Goal: Task Accomplishment & Management: Manage account settings

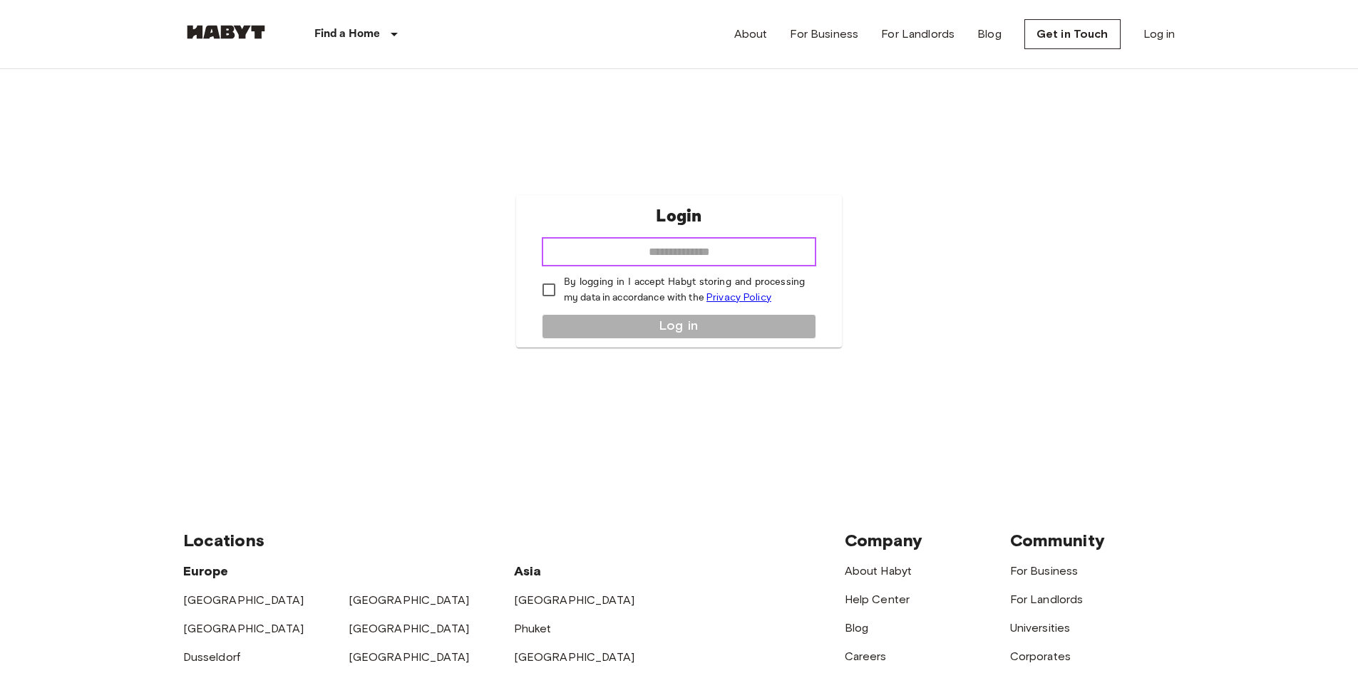
click at [708, 246] on input "email" at bounding box center [679, 252] width 274 height 29
type input "**********"
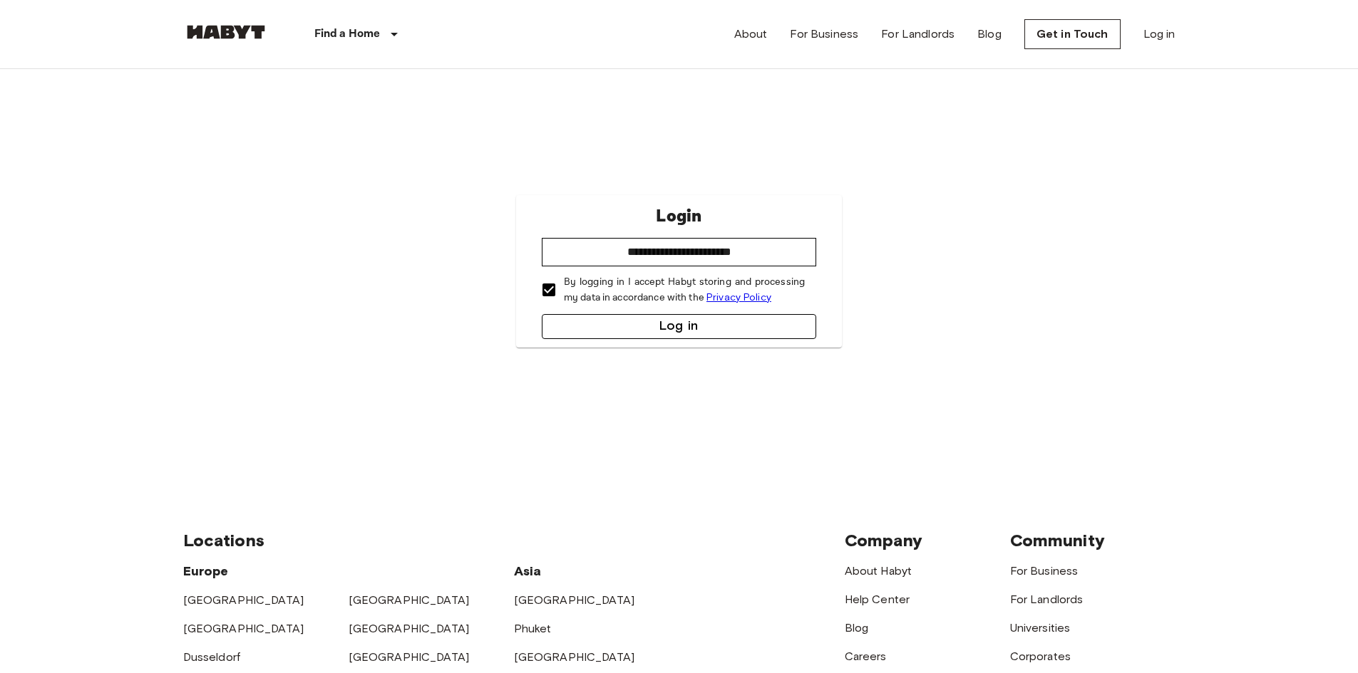
click at [592, 318] on button "Log in" at bounding box center [679, 326] width 274 height 25
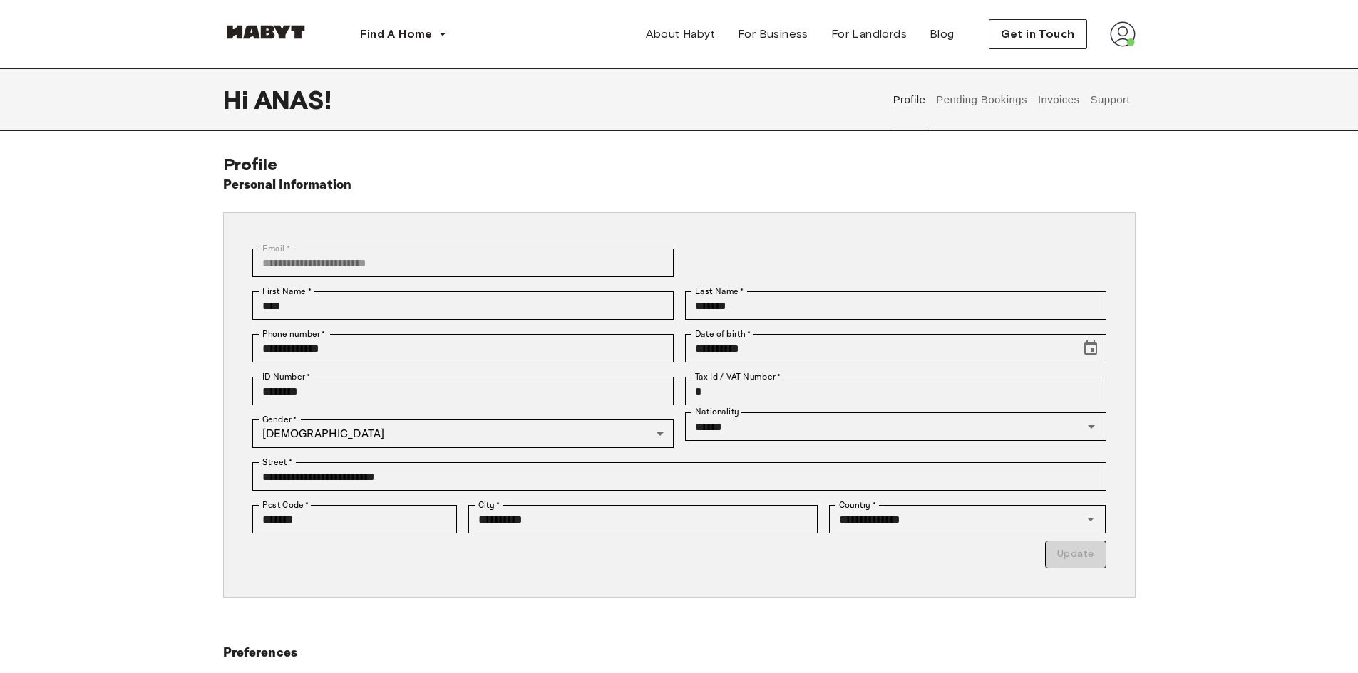
click at [1054, 101] on button "Invoices" at bounding box center [1058, 99] width 45 height 63
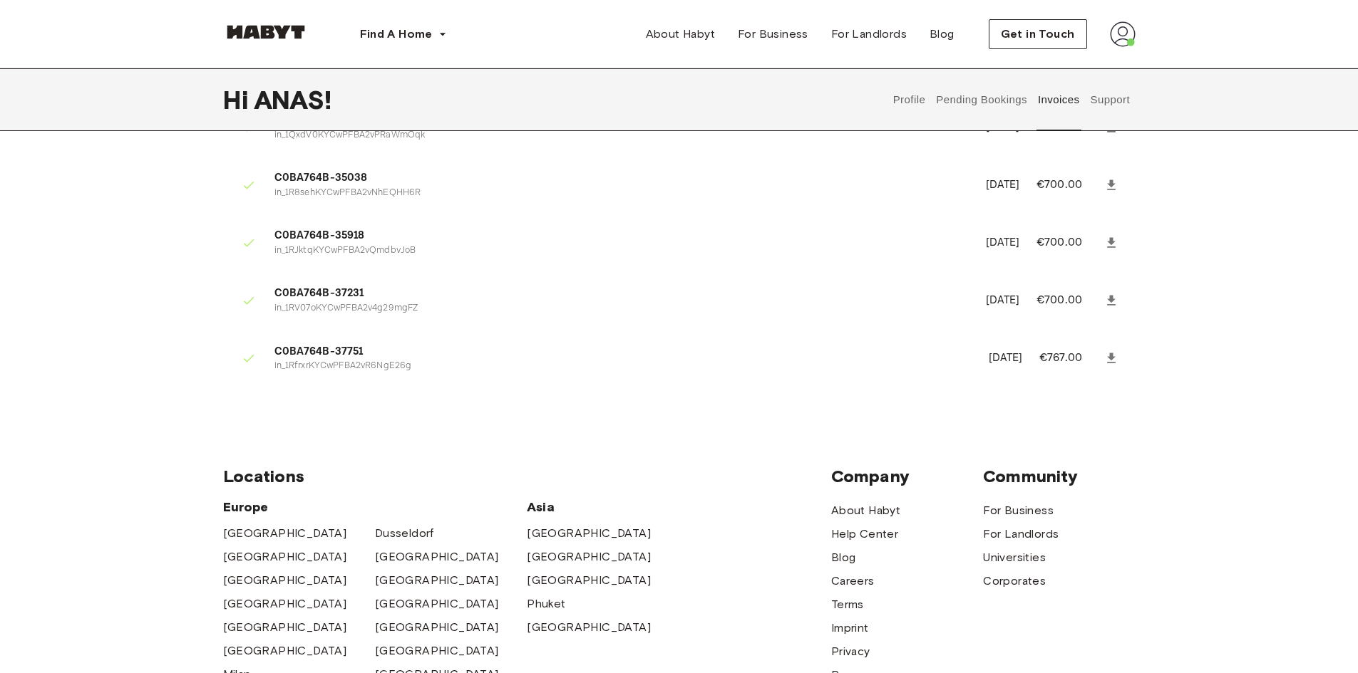
scroll to position [234, 0]
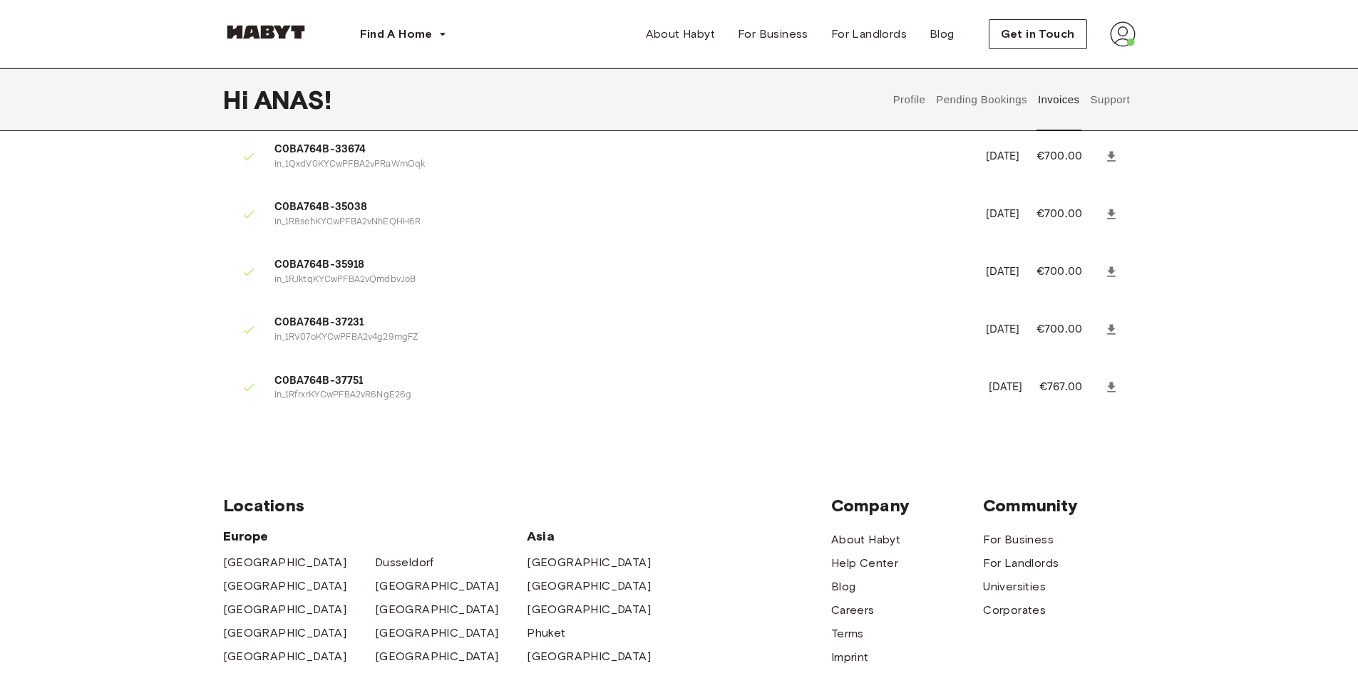
click at [1175, 225] on div "Invoices C0BA764B-33553 in_1Qta39KYCwPFBA2vH9pNILpc February 17th, 2025 €1,400.…" at bounding box center [679, 179] width 1026 height 518
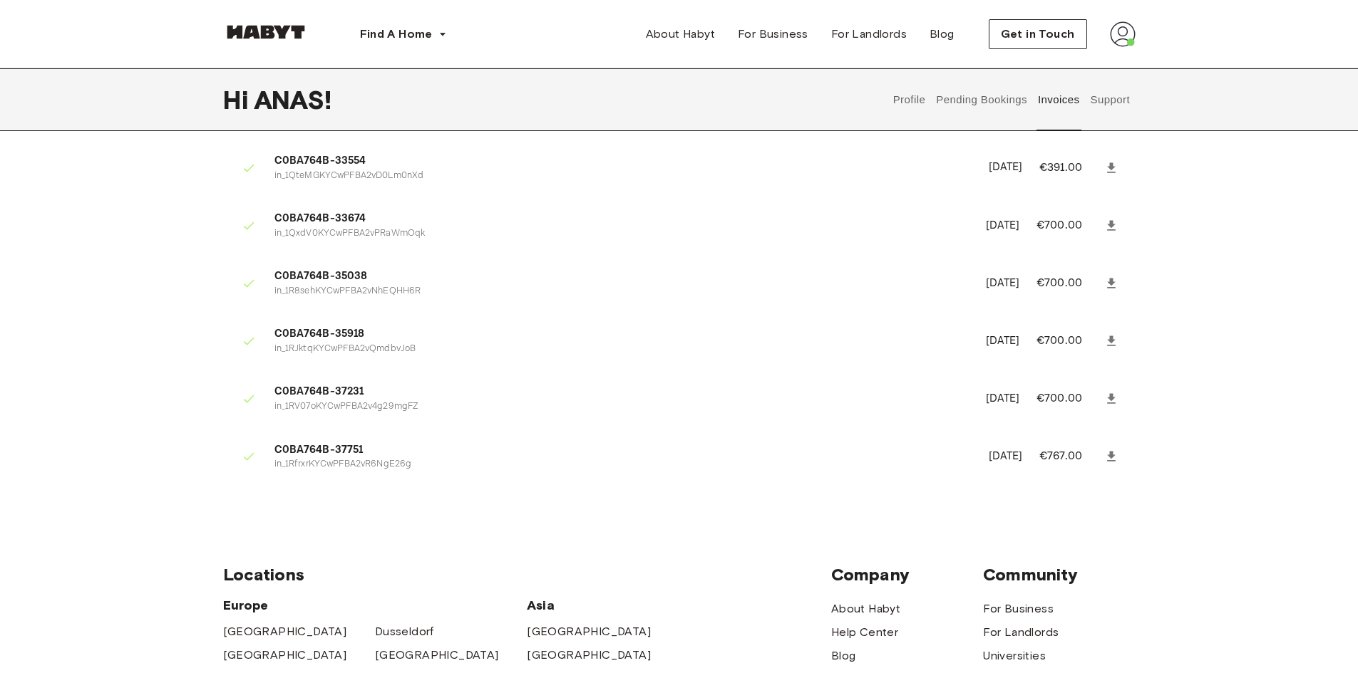
scroll to position [0, 0]
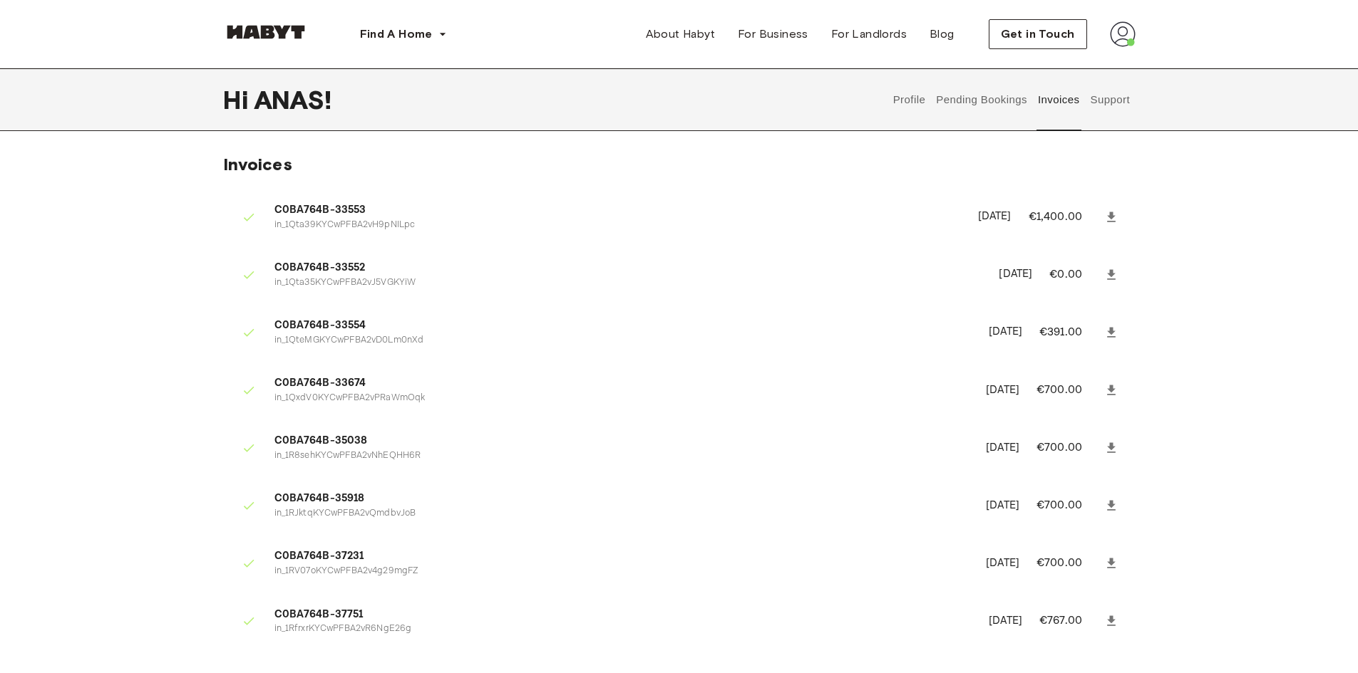
click at [1112, 106] on button "Support" at bounding box center [1109, 99] width 43 height 63
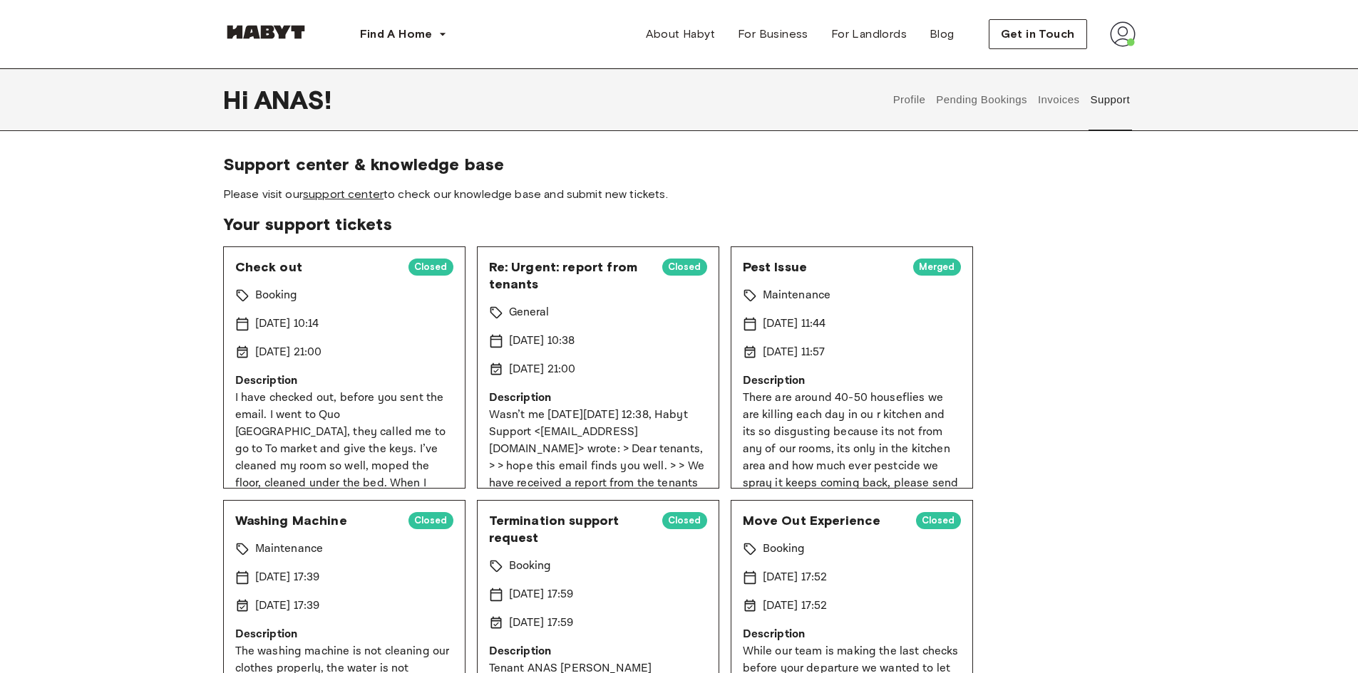
click at [363, 197] on link "support center" at bounding box center [343, 194] width 81 height 14
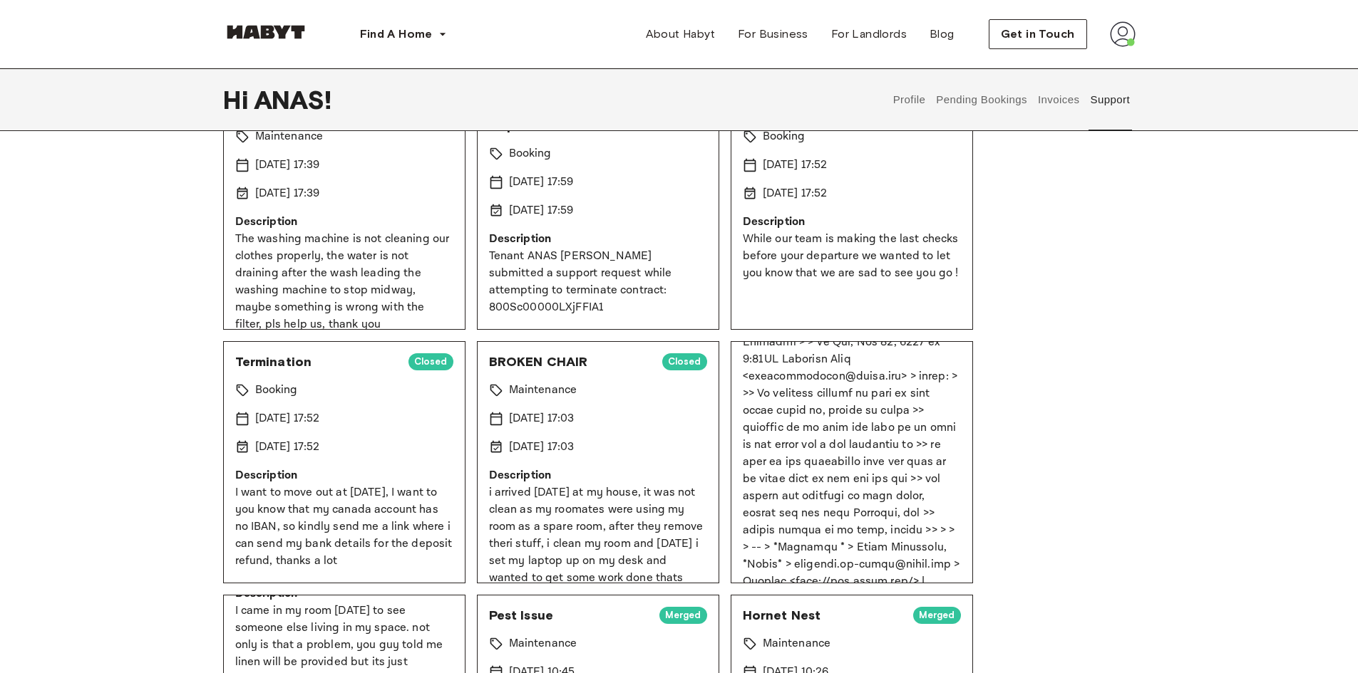
click at [1065, 118] on button "Invoices" at bounding box center [1058, 99] width 45 height 63
